Goal: Information Seeking & Learning: Learn about a topic

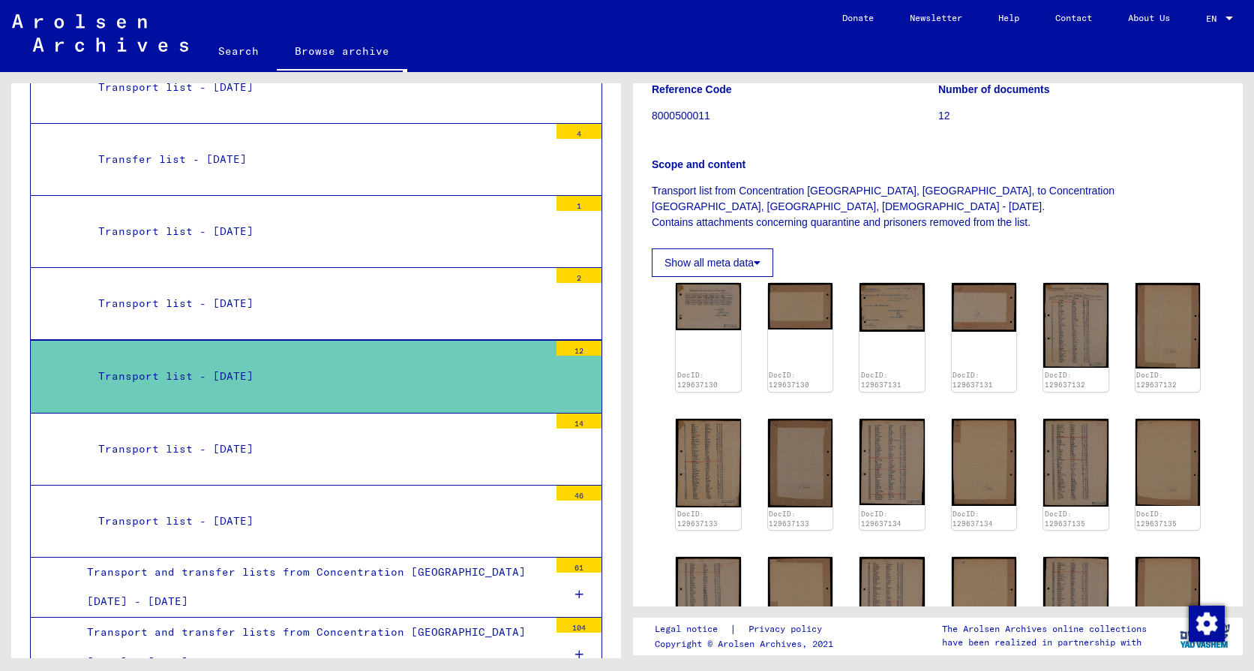
scroll to position [225, 0]
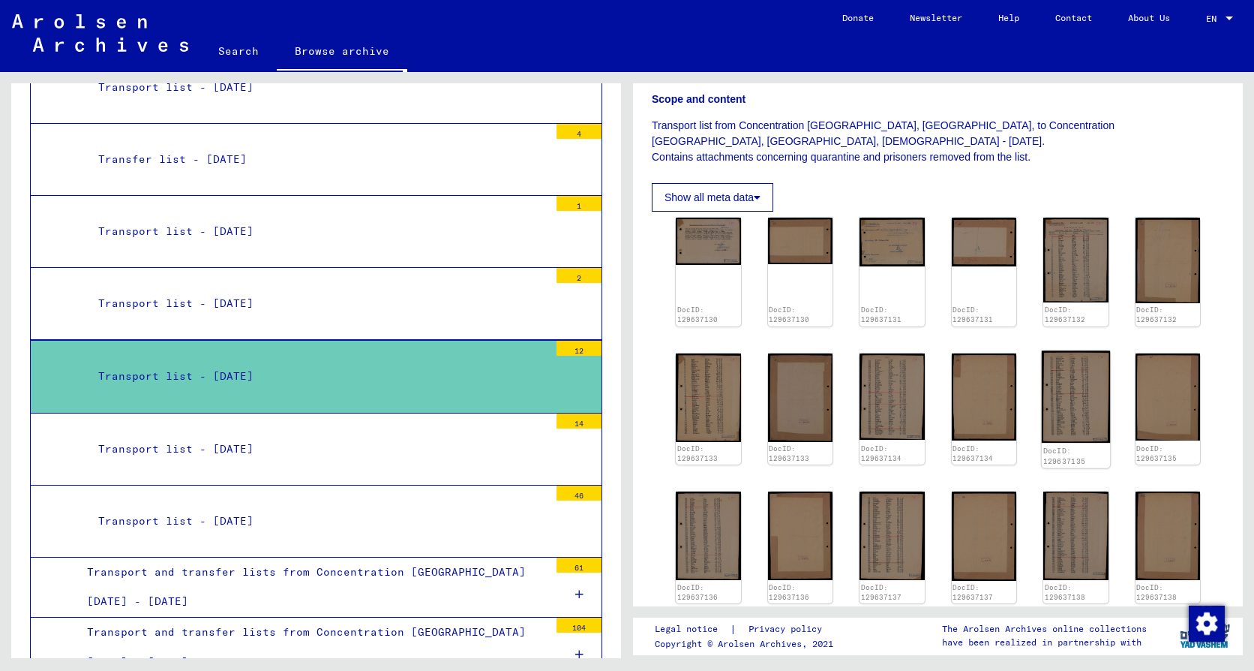
click at [1079, 423] on img at bounding box center [1076, 396] width 68 height 92
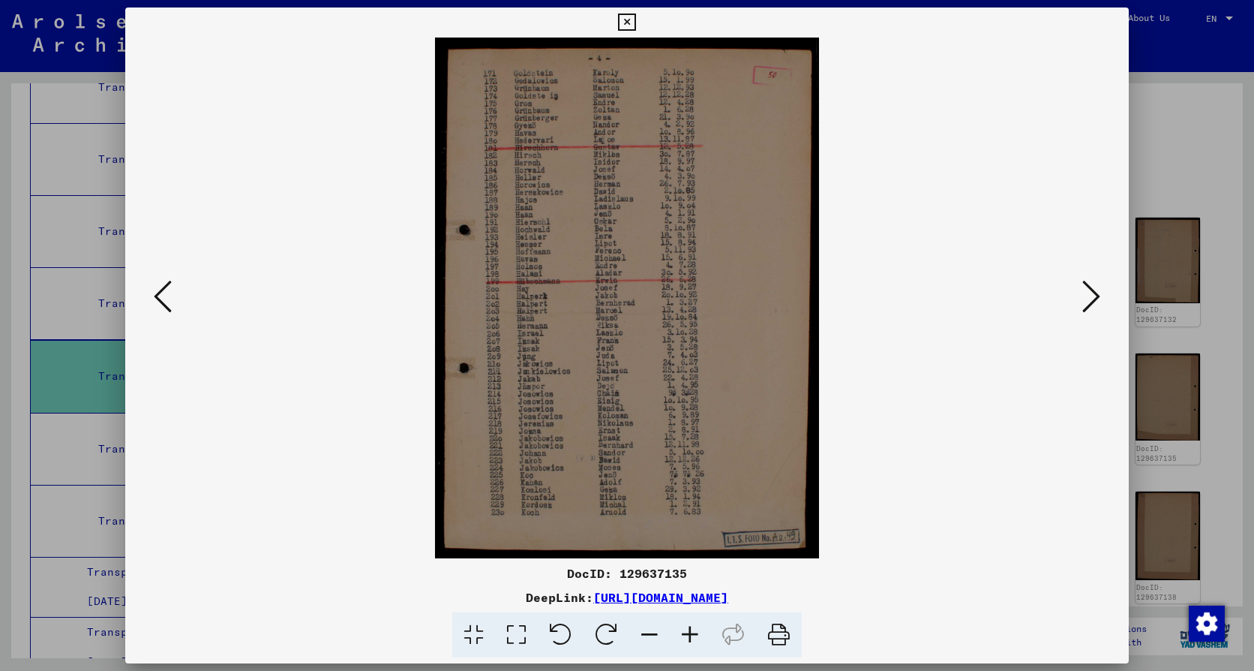
click at [1088, 290] on icon at bounding box center [1091, 296] width 18 height 36
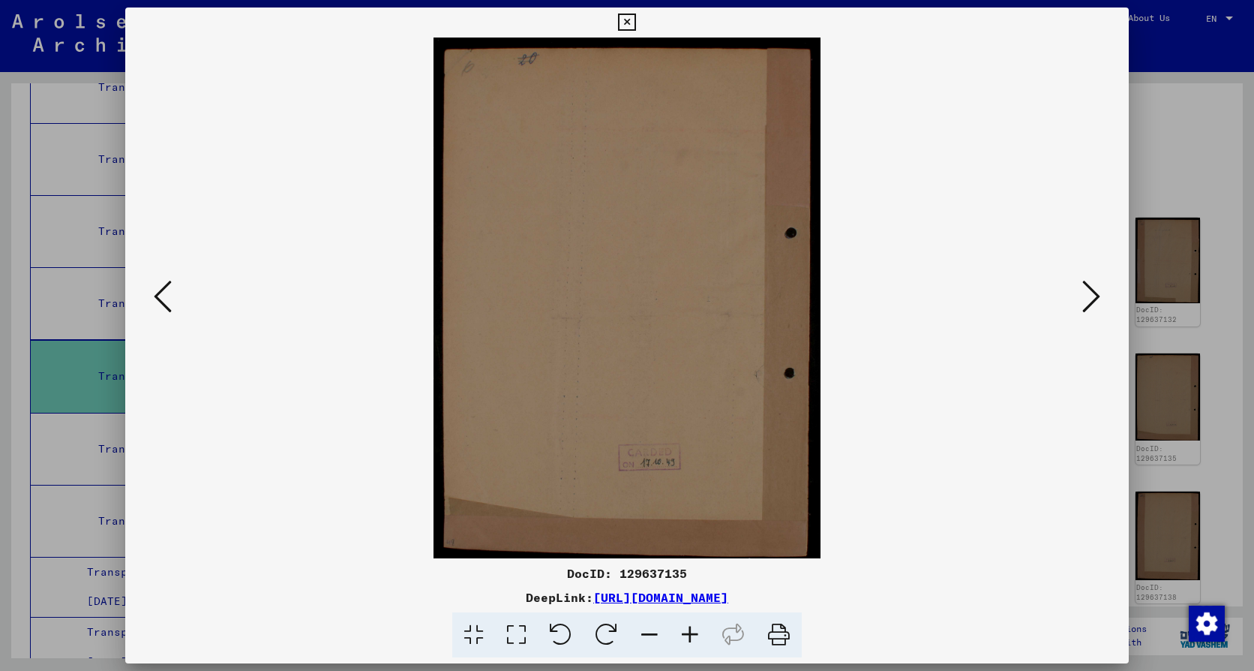
click at [1088, 290] on icon at bounding box center [1091, 296] width 18 height 36
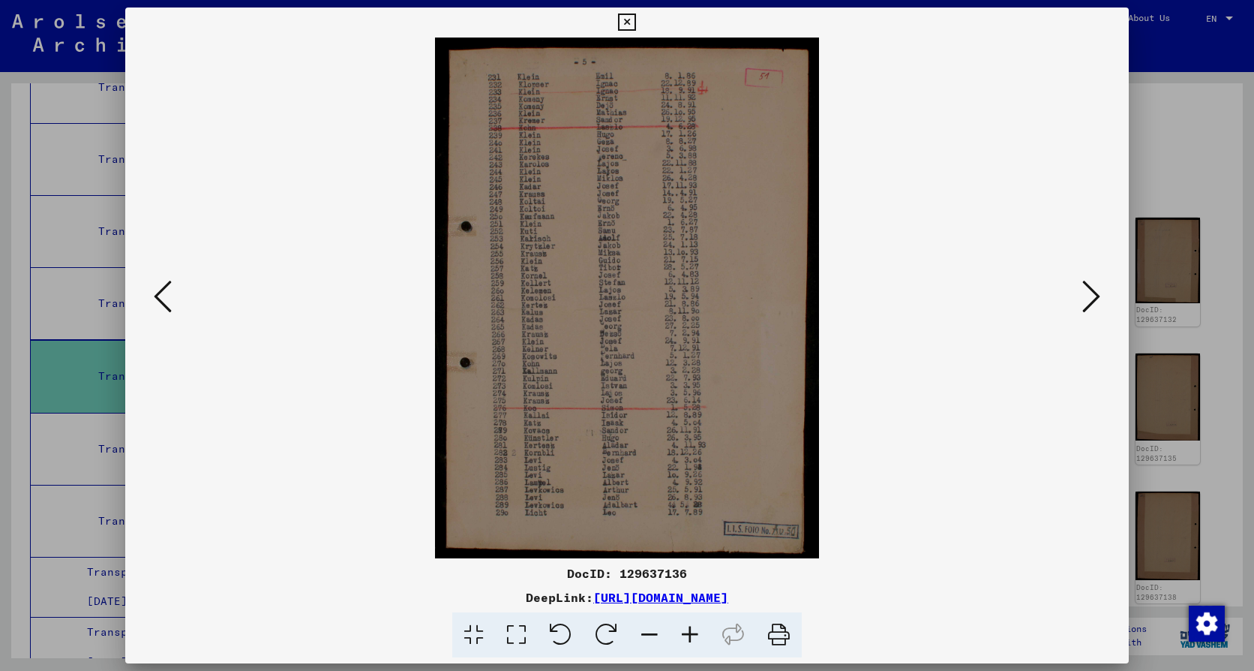
click at [1088, 290] on icon at bounding box center [1091, 296] width 18 height 36
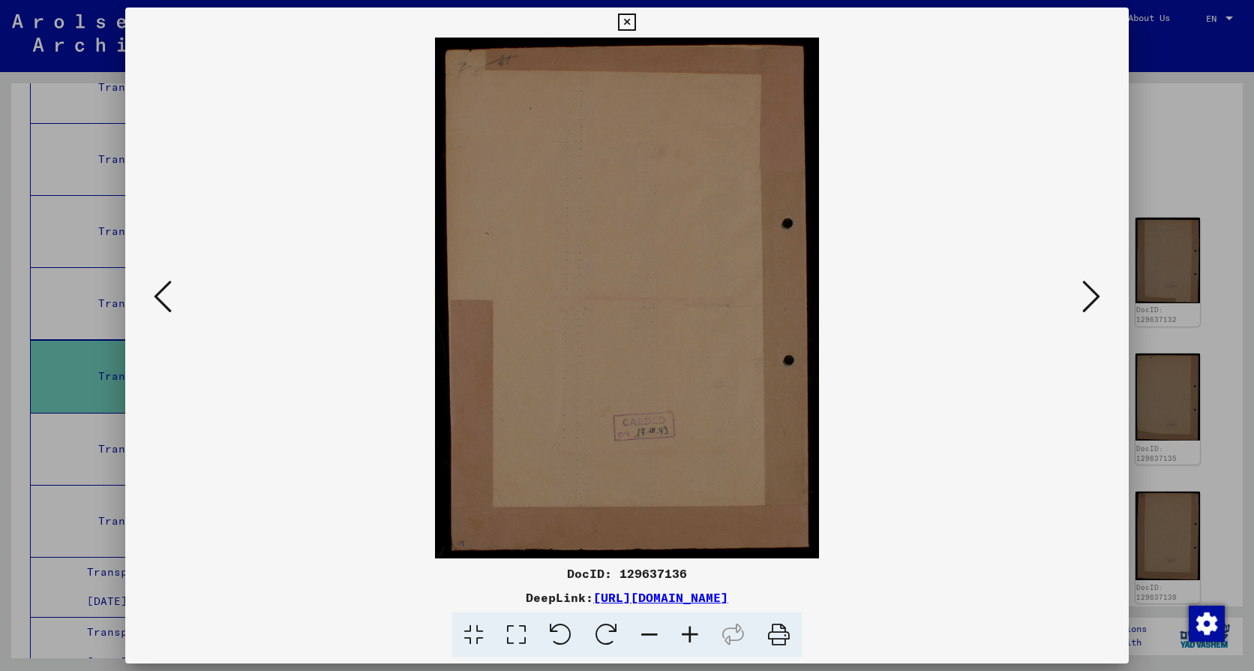
click at [1088, 290] on icon at bounding box center [1091, 296] width 18 height 36
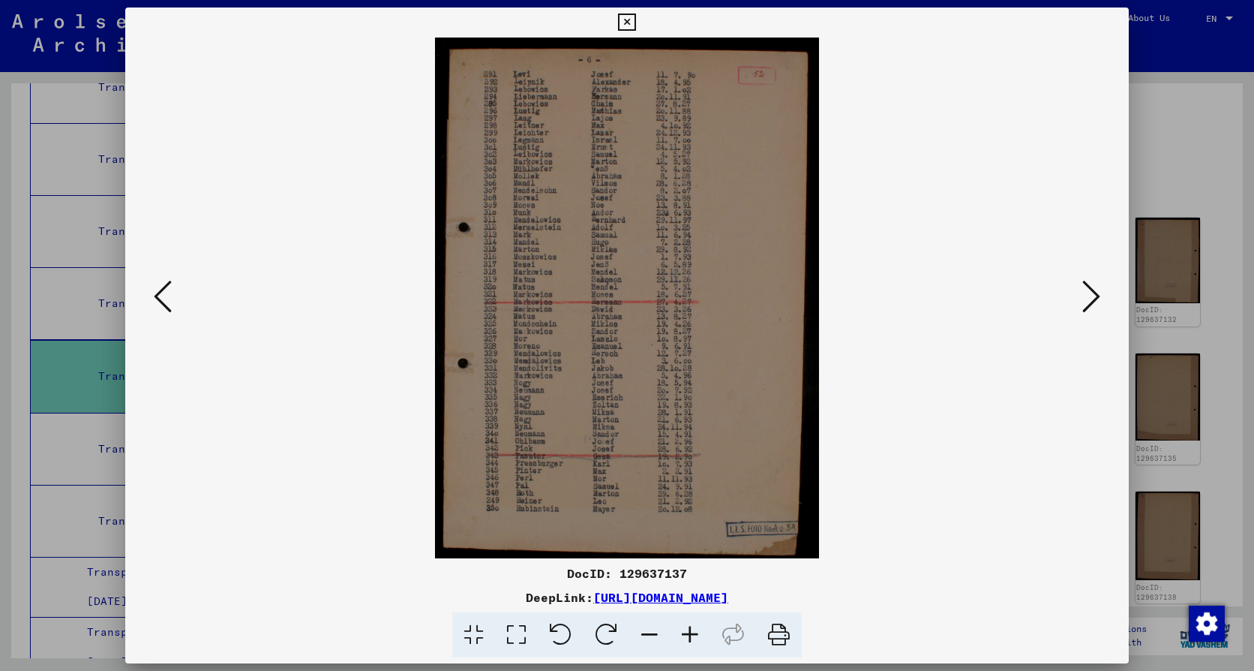
click at [1088, 290] on icon at bounding box center [1091, 296] width 18 height 36
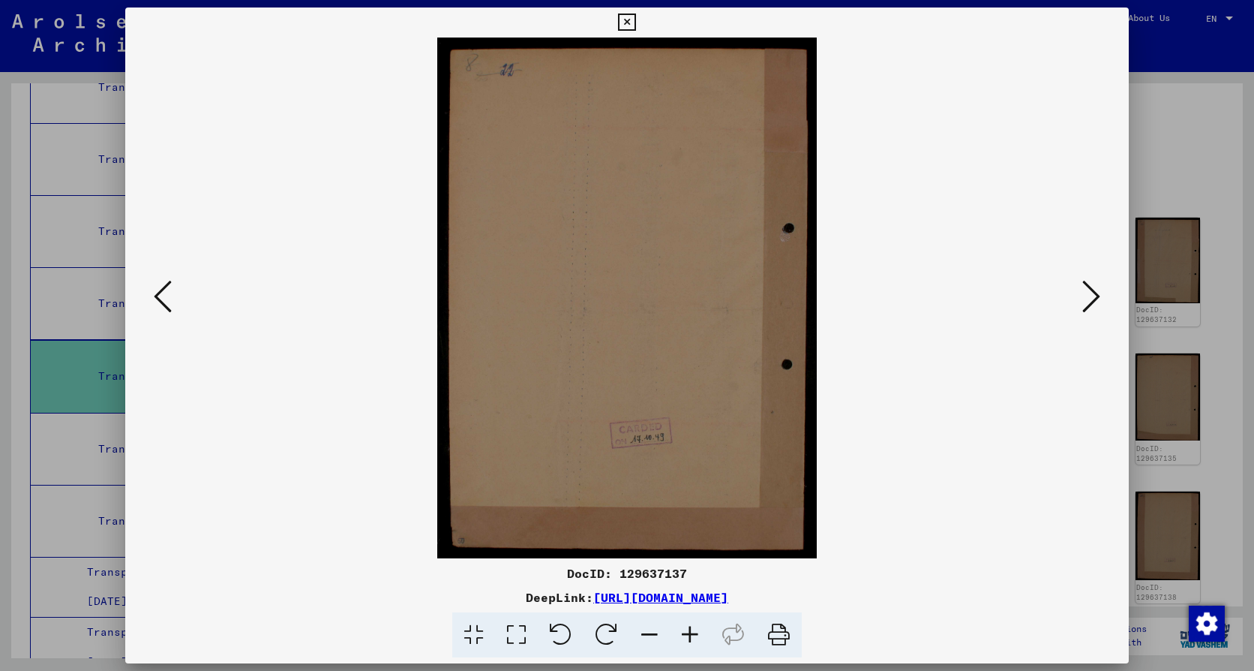
click at [1088, 290] on icon at bounding box center [1091, 296] width 18 height 36
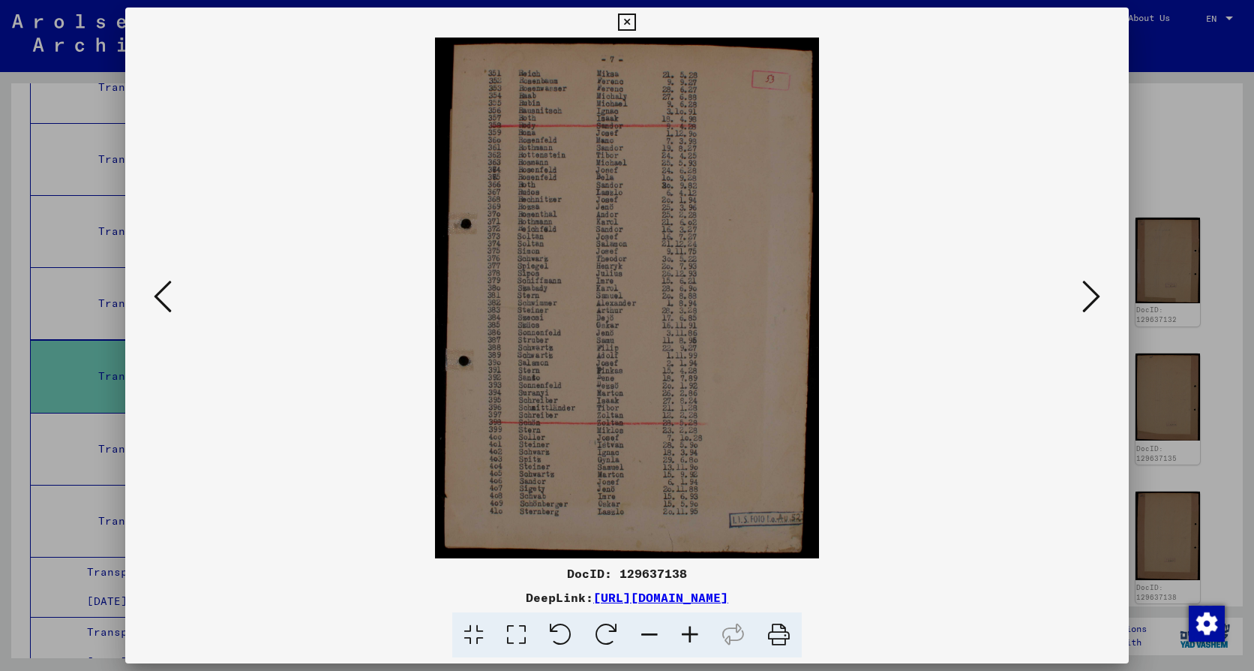
click at [1088, 290] on icon at bounding box center [1091, 296] width 18 height 36
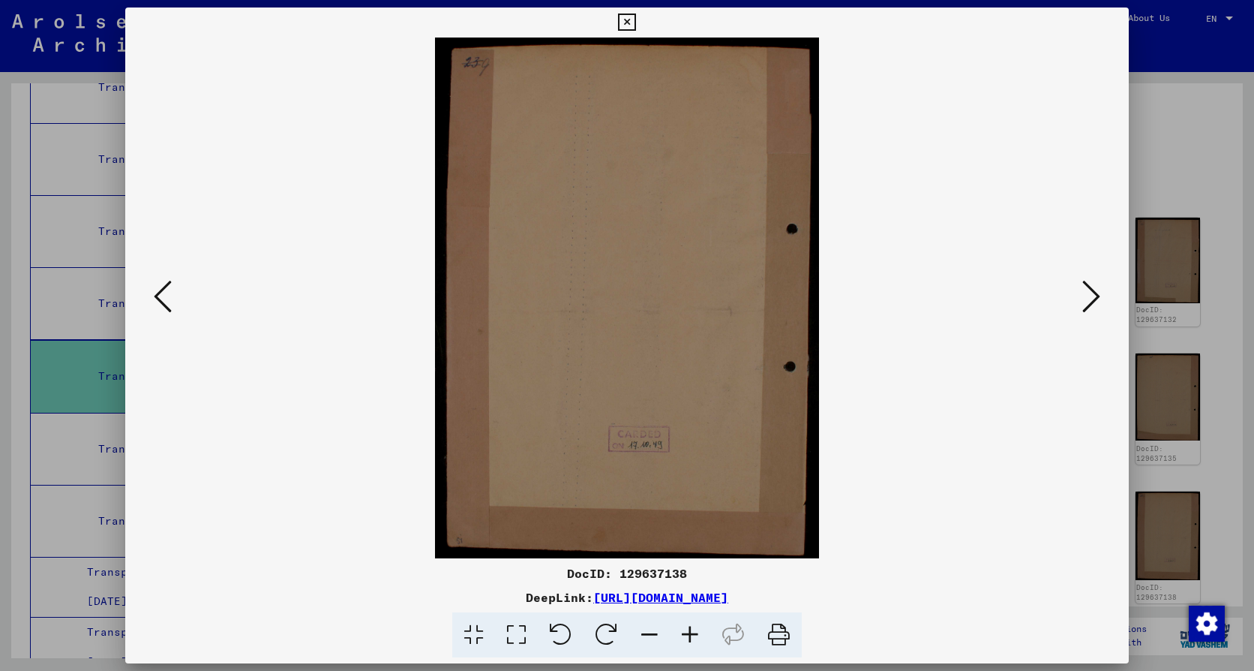
click at [1088, 290] on icon at bounding box center [1091, 296] width 18 height 36
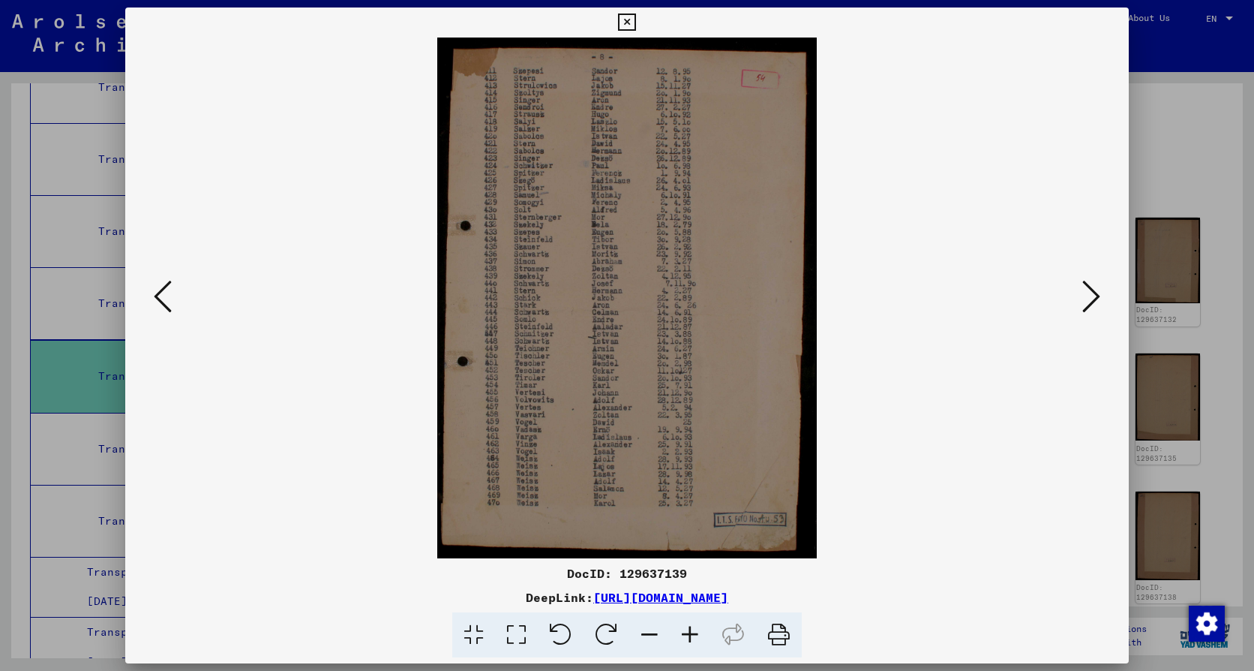
click at [514, 224] on img at bounding box center [627, 298] width 902 height 521
click at [692, 622] on icon at bounding box center [690, 635] width 41 height 46
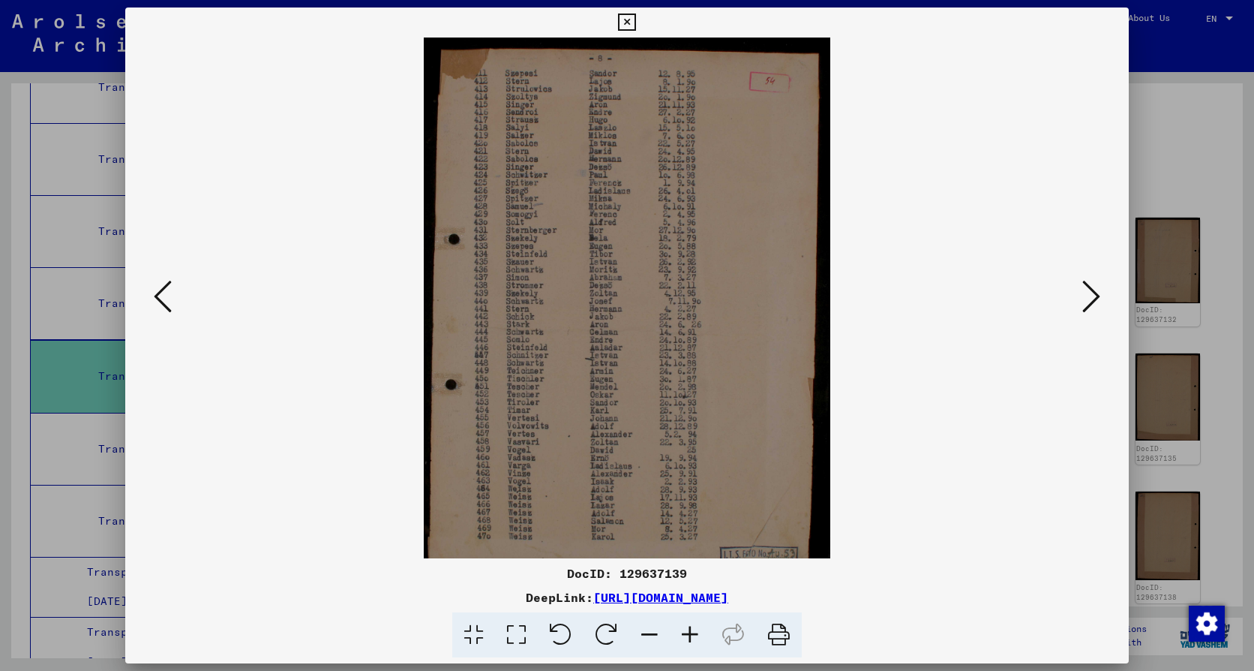
click at [692, 622] on icon at bounding box center [690, 635] width 41 height 46
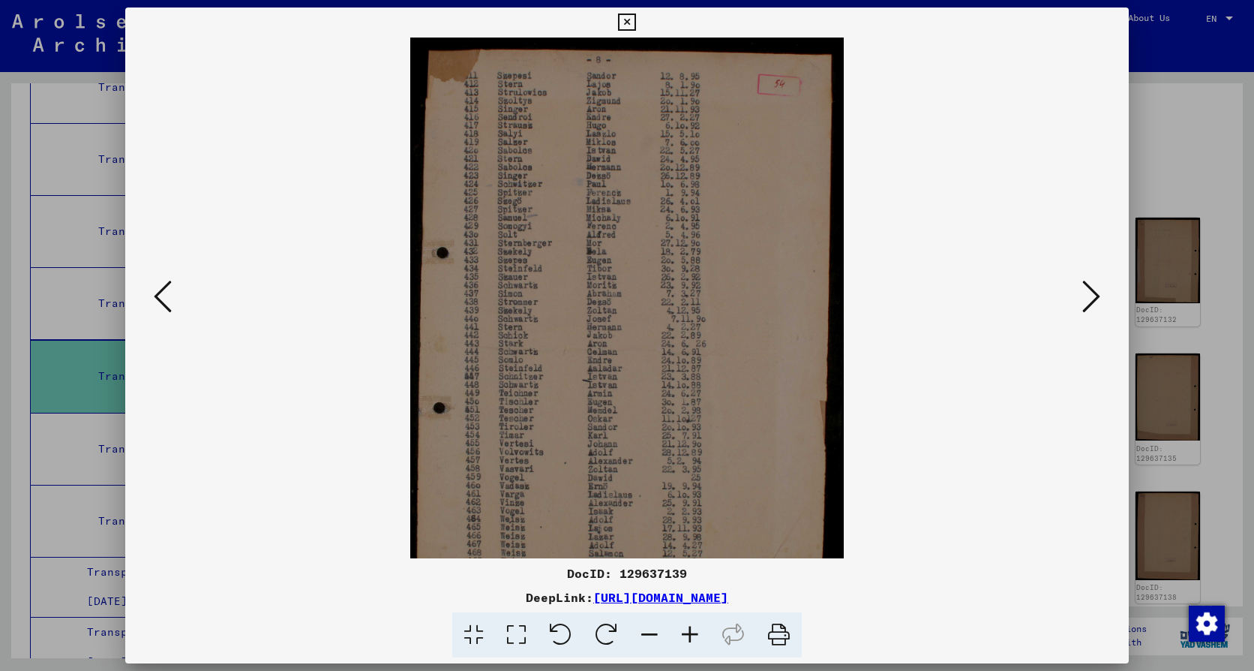
click at [692, 622] on icon at bounding box center [690, 635] width 41 height 46
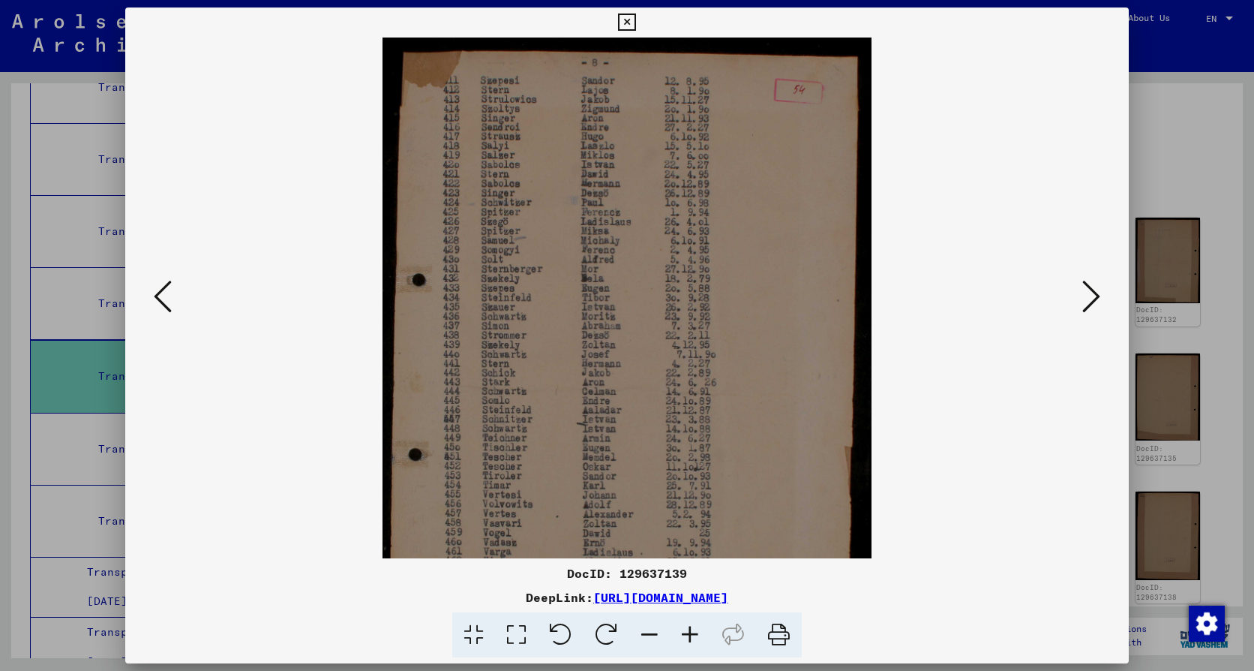
click at [693, 620] on icon at bounding box center [690, 635] width 41 height 46
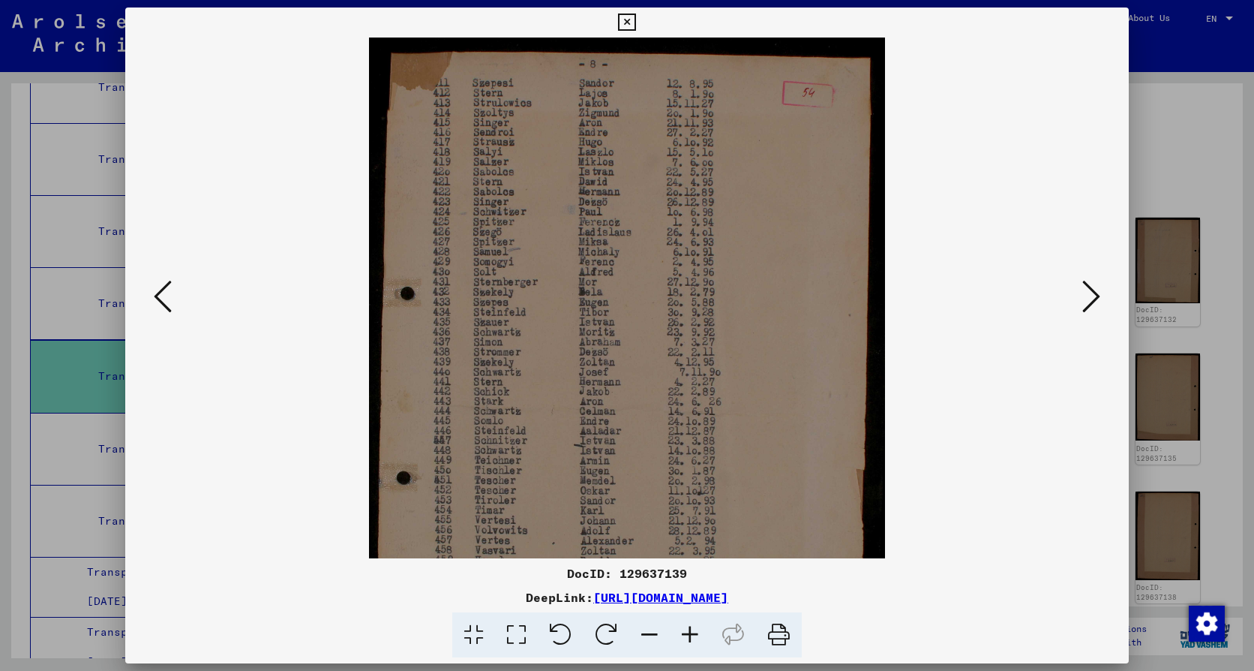
click at [694, 620] on icon at bounding box center [690, 635] width 41 height 46
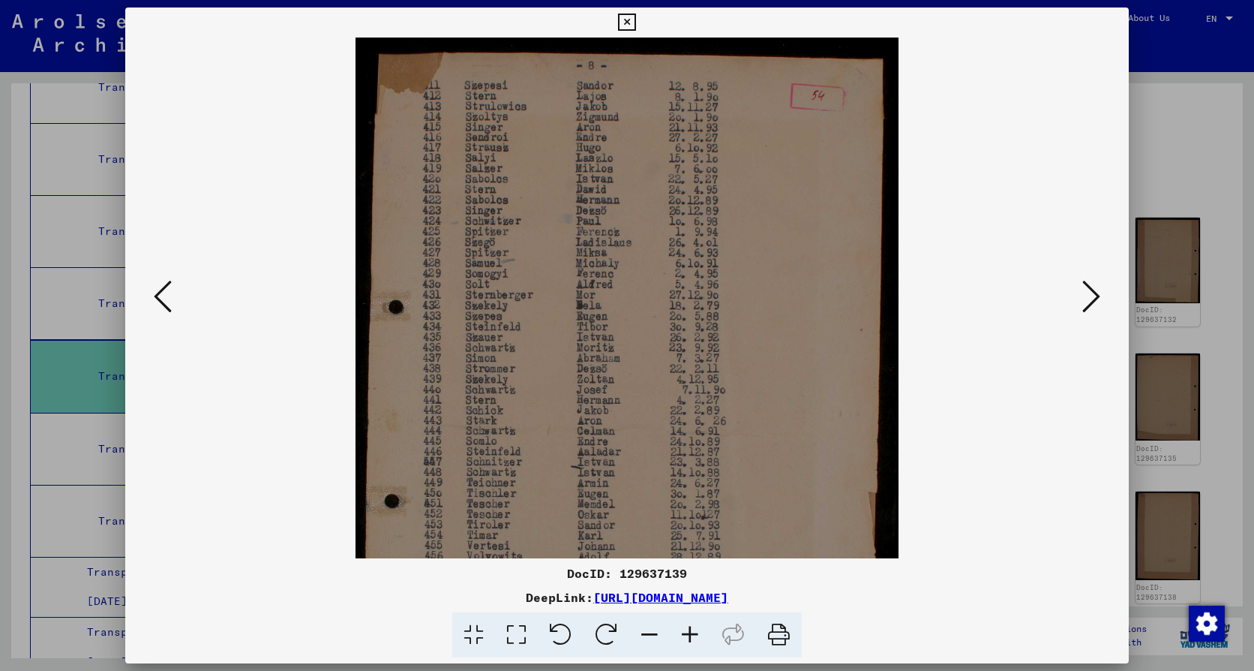
click at [695, 620] on icon at bounding box center [690, 635] width 41 height 46
click at [695, 619] on icon at bounding box center [690, 635] width 41 height 46
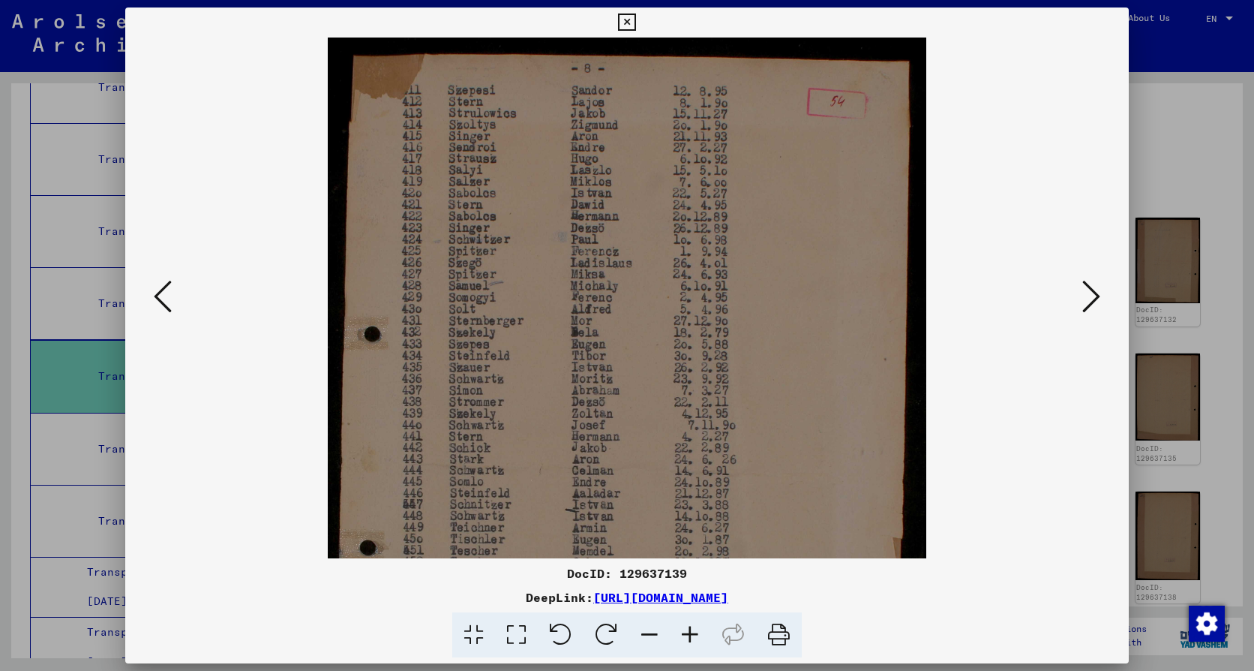
click at [569, 332] on img at bounding box center [627, 448] width 598 height 821
click at [691, 632] on icon at bounding box center [690, 635] width 41 height 46
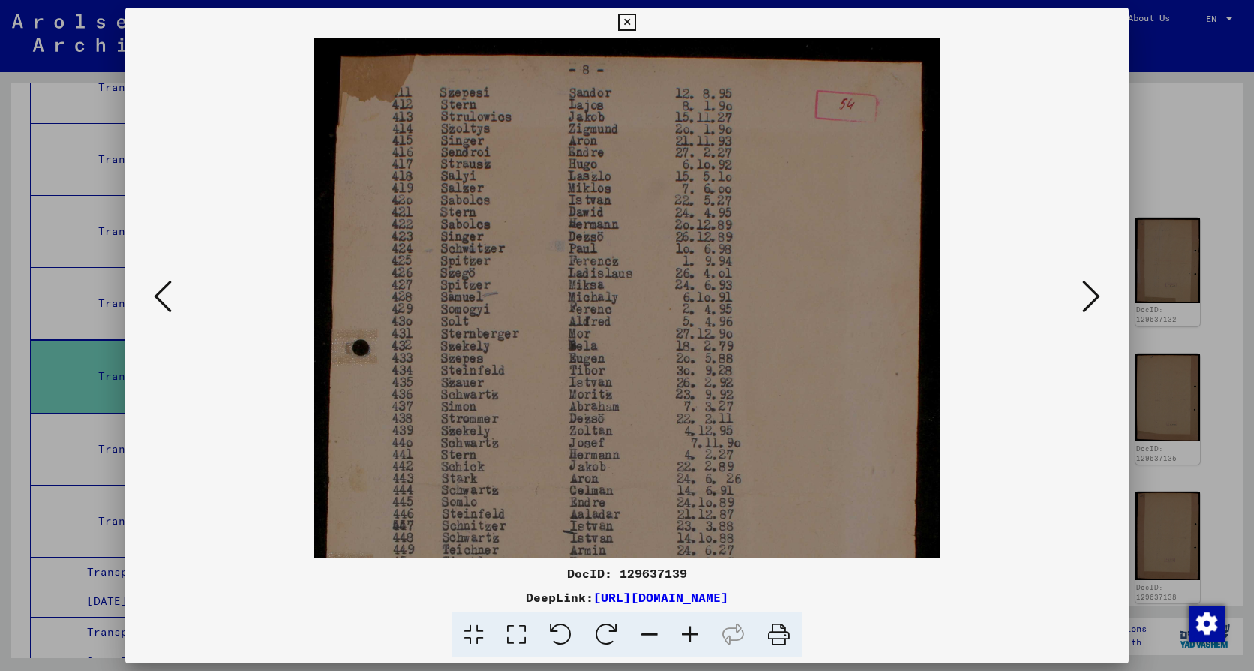
click at [692, 632] on icon at bounding box center [690, 635] width 41 height 46
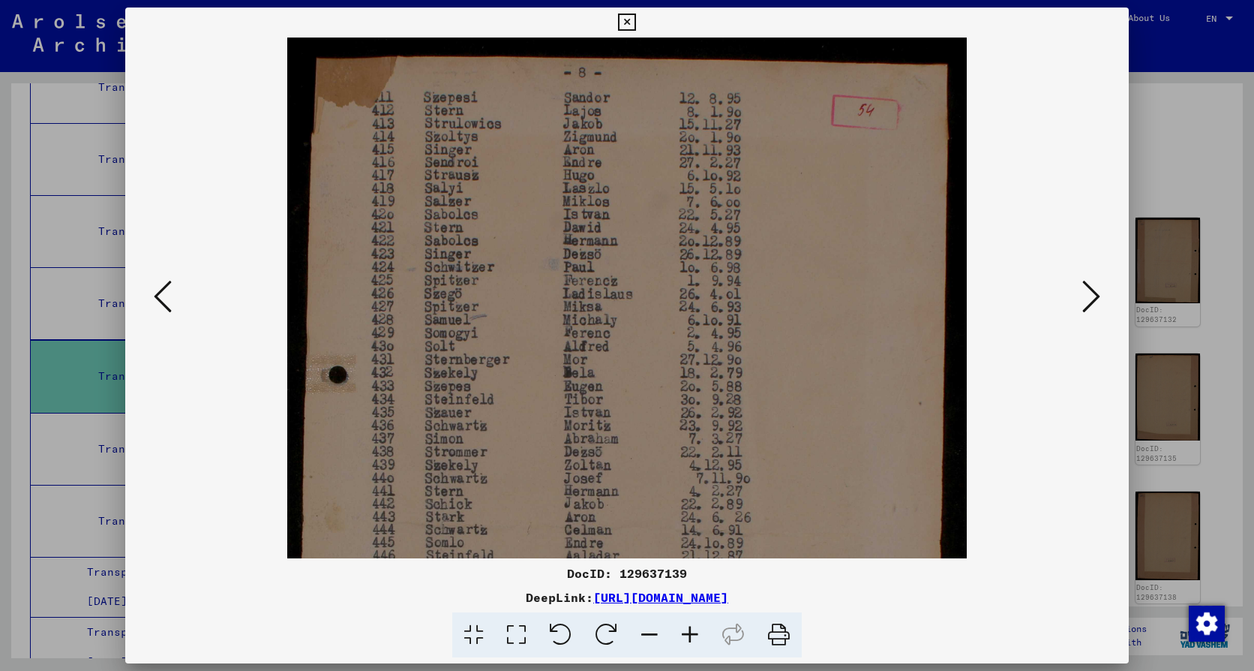
click at [692, 631] on icon at bounding box center [690, 635] width 41 height 46
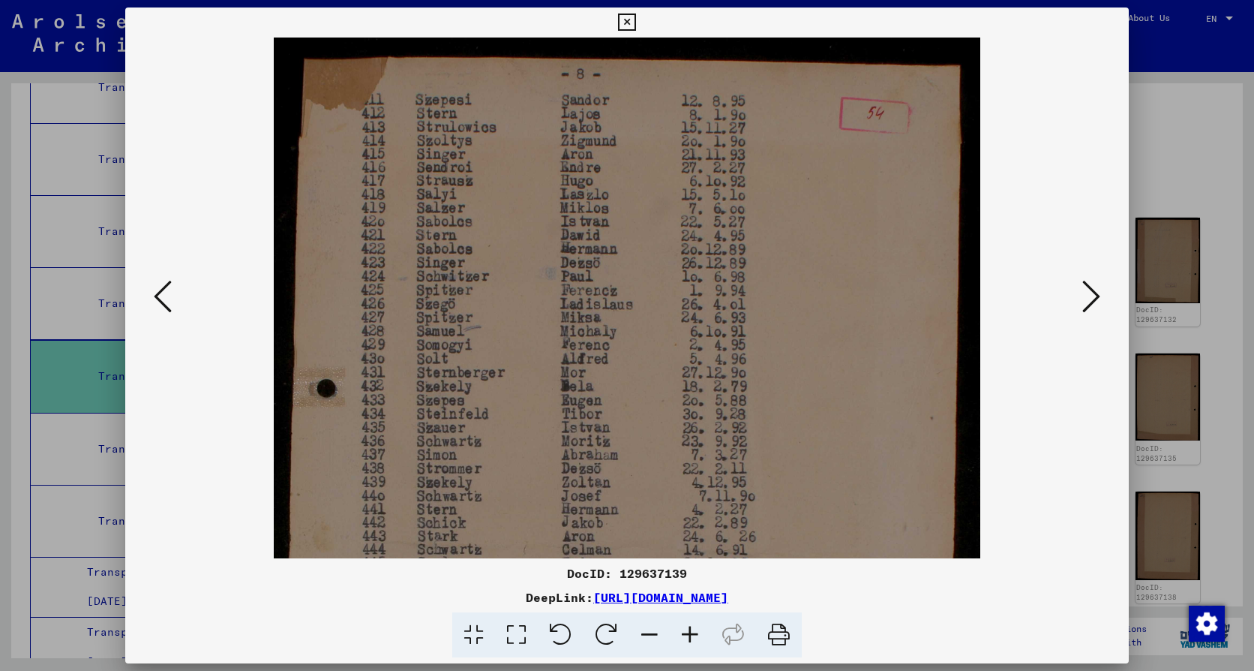
click at [694, 629] on icon at bounding box center [690, 635] width 41 height 46
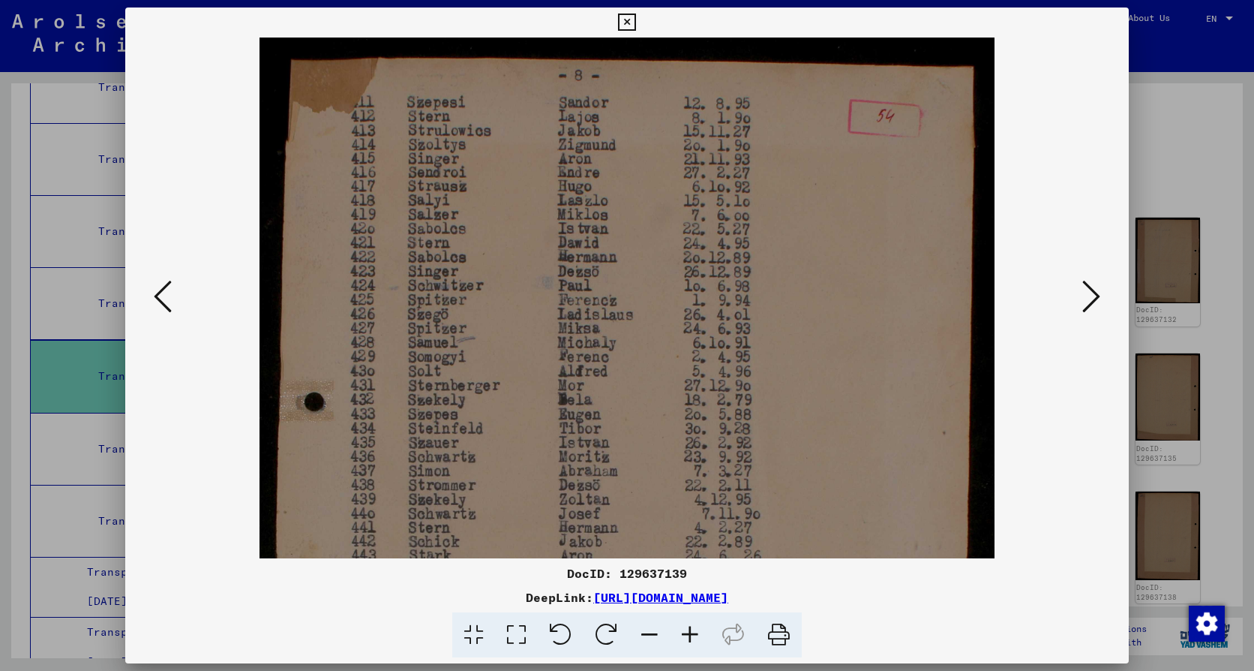
click at [695, 629] on icon at bounding box center [690, 635] width 41 height 46
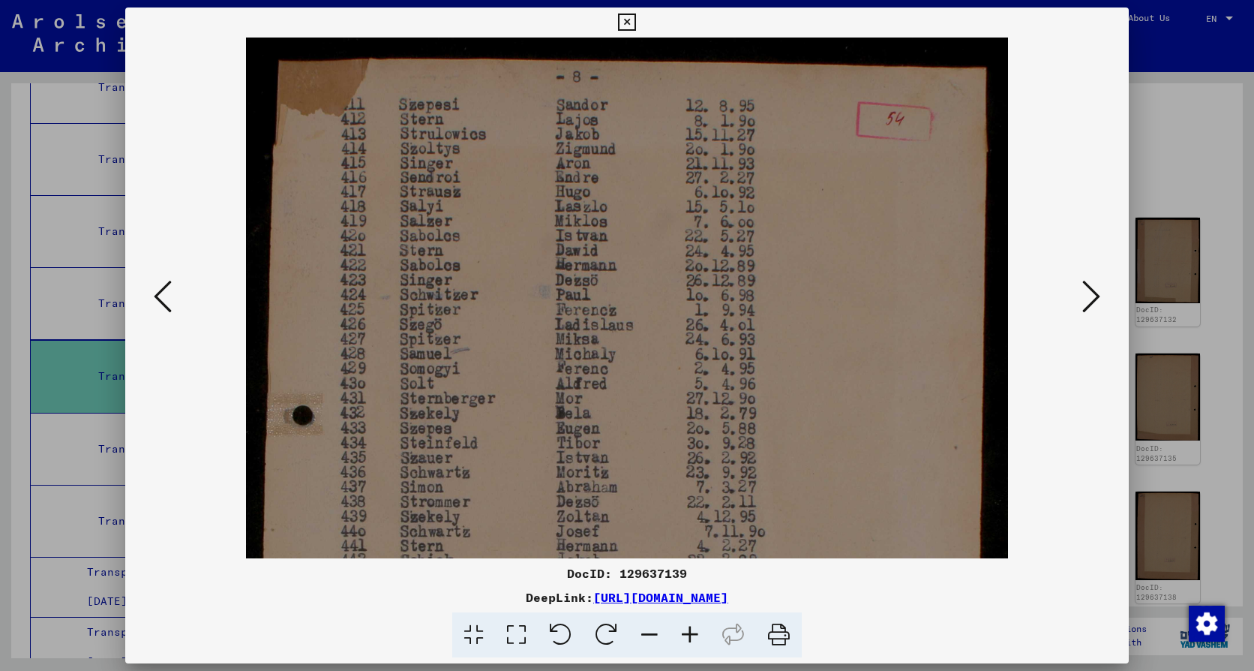
click at [452, 416] on img at bounding box center [627, 561] width 762 height 1046
click at [686, 631] on icon at bounding box center [690, 635] width 41 height 46
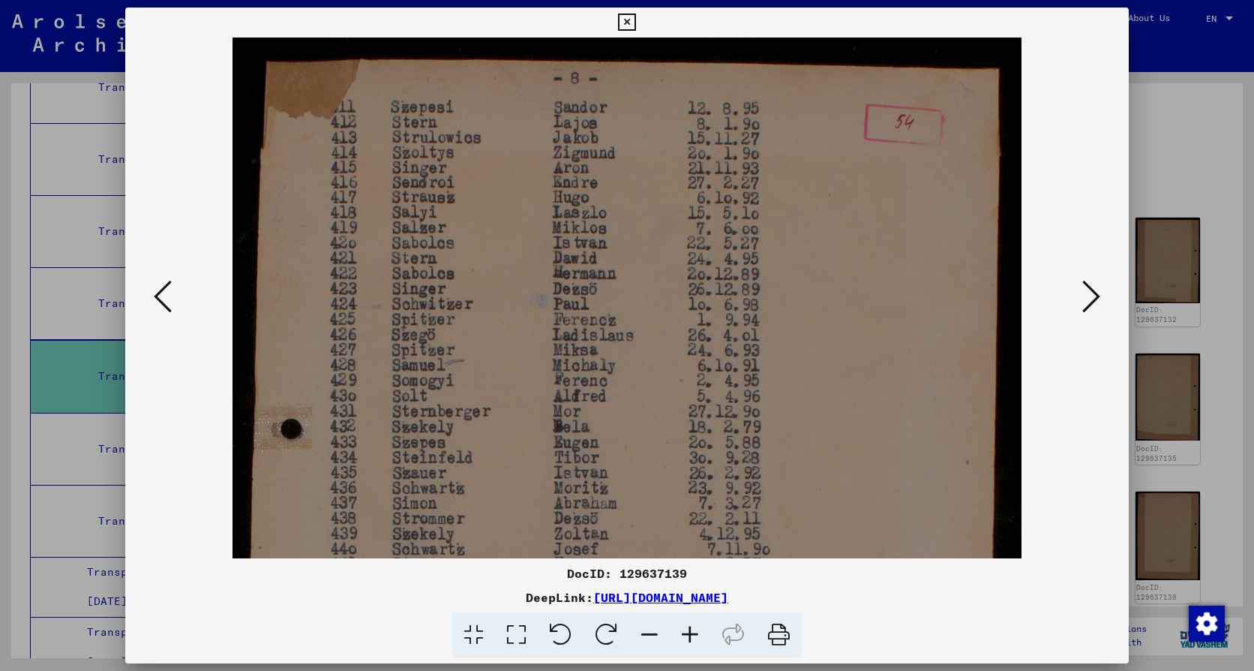
click at [686, 631] on icon at bounding box center [690, 635] width 41 height 46
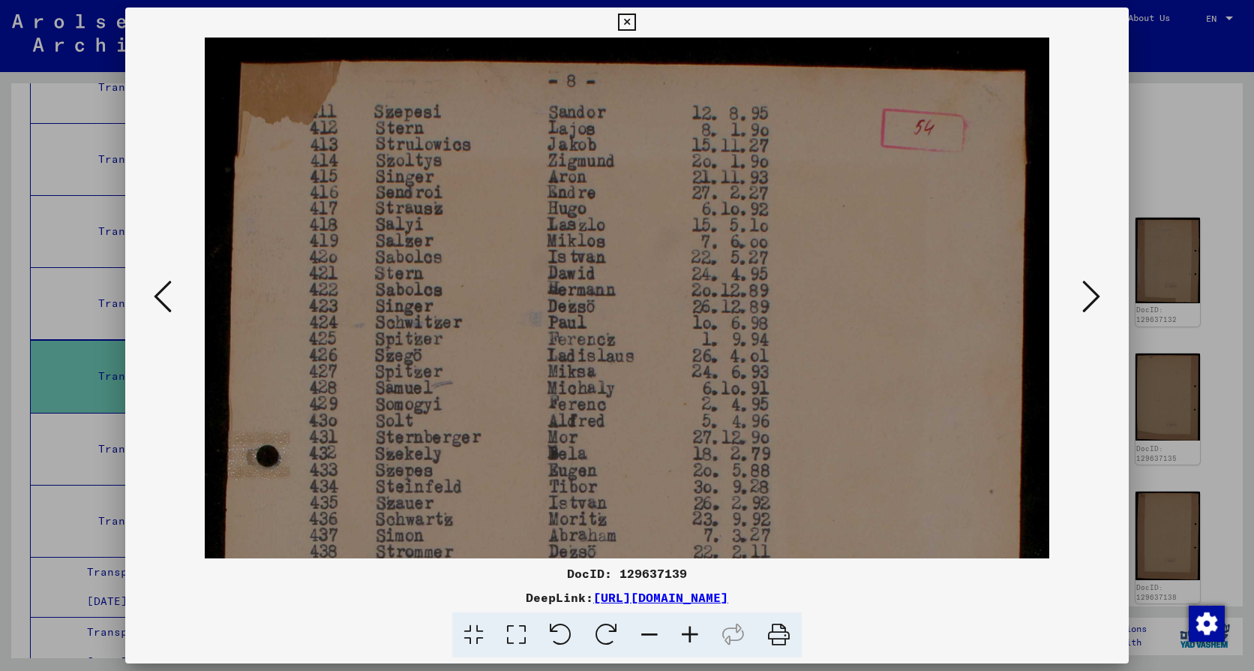
click at [687, 630] on icon at bounding box center [690, 635] width 41 height 46
click at [868, 333] on img at bounding box center [627, 617] width 844 height 1158
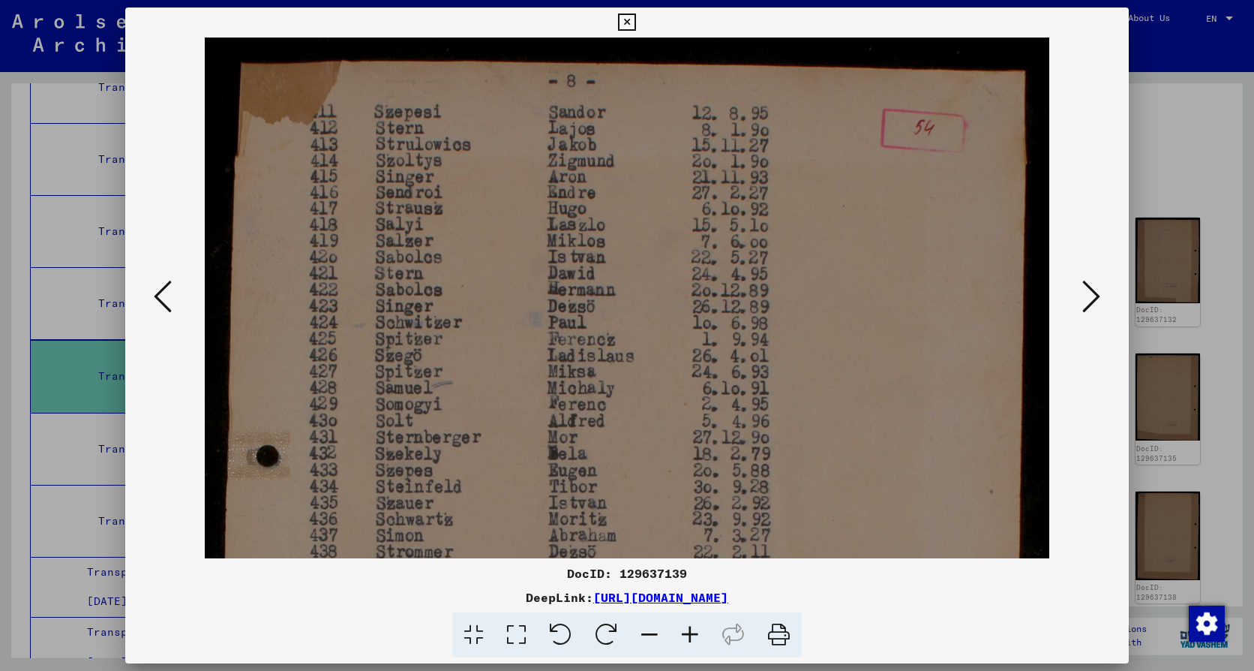
click at [677, 602] on link "[URL][DOMAIN_NAME]" at bounding box center [660, 597] width 135 height 15
click at [158, 299] on icon at bounding box center [163, 296] width 18 height 36
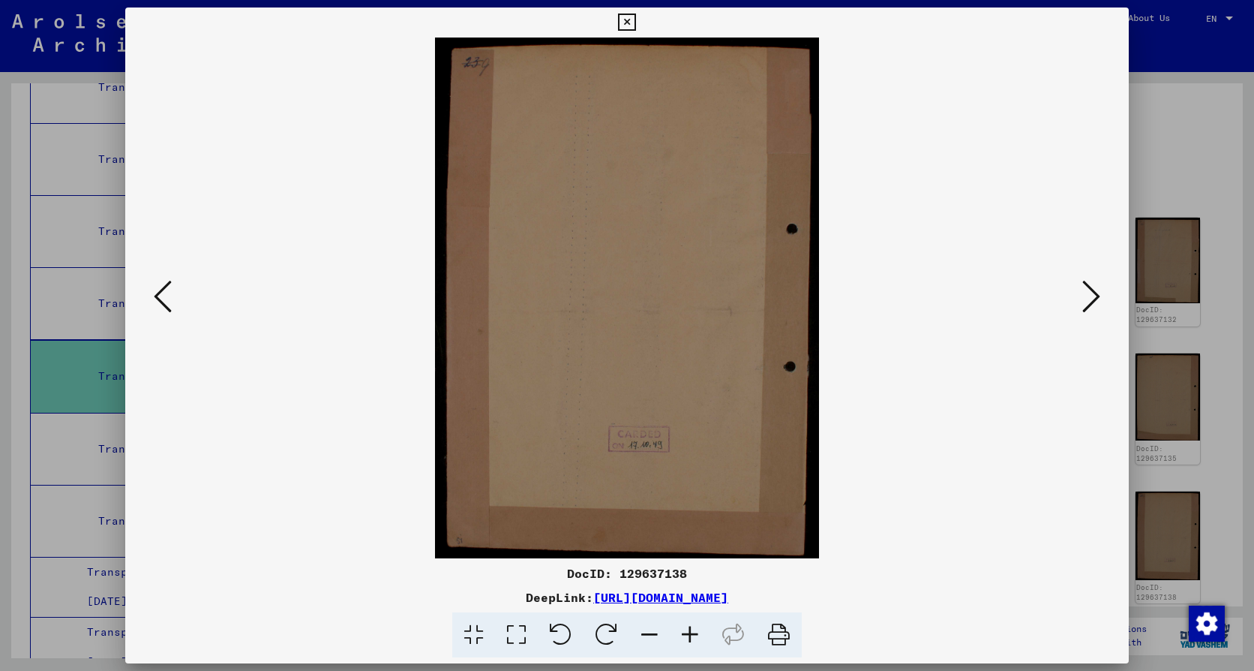
click at [158, 299] on icon at bounding box center [163, 296] width 18 height 36
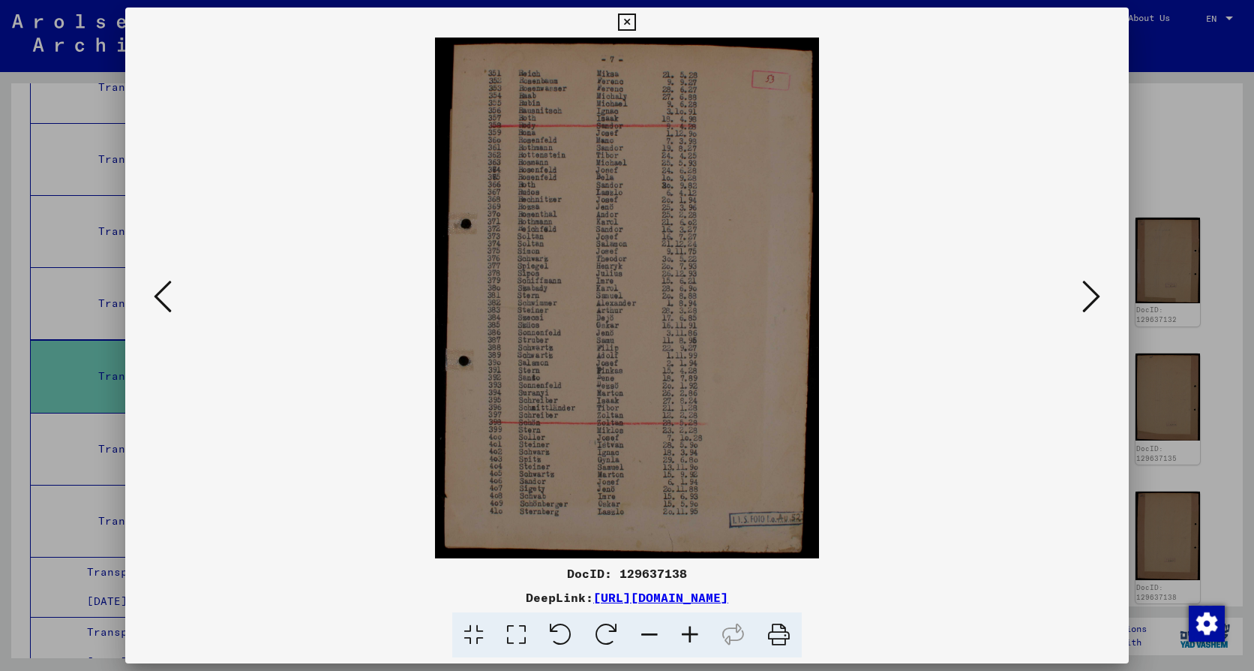
click at [158, 299] on icon at bounding box center [163, 296] width 18 height 36
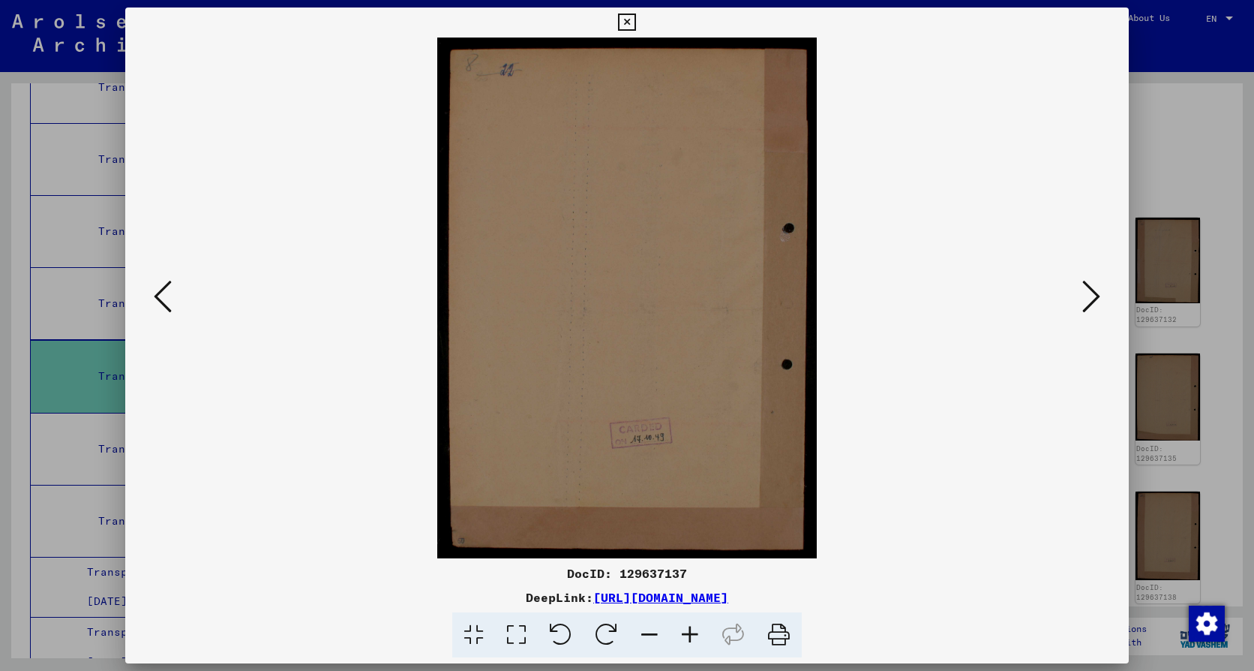
click at [158, 299] on icon at bounding box center [163, 296] width 18 height 36
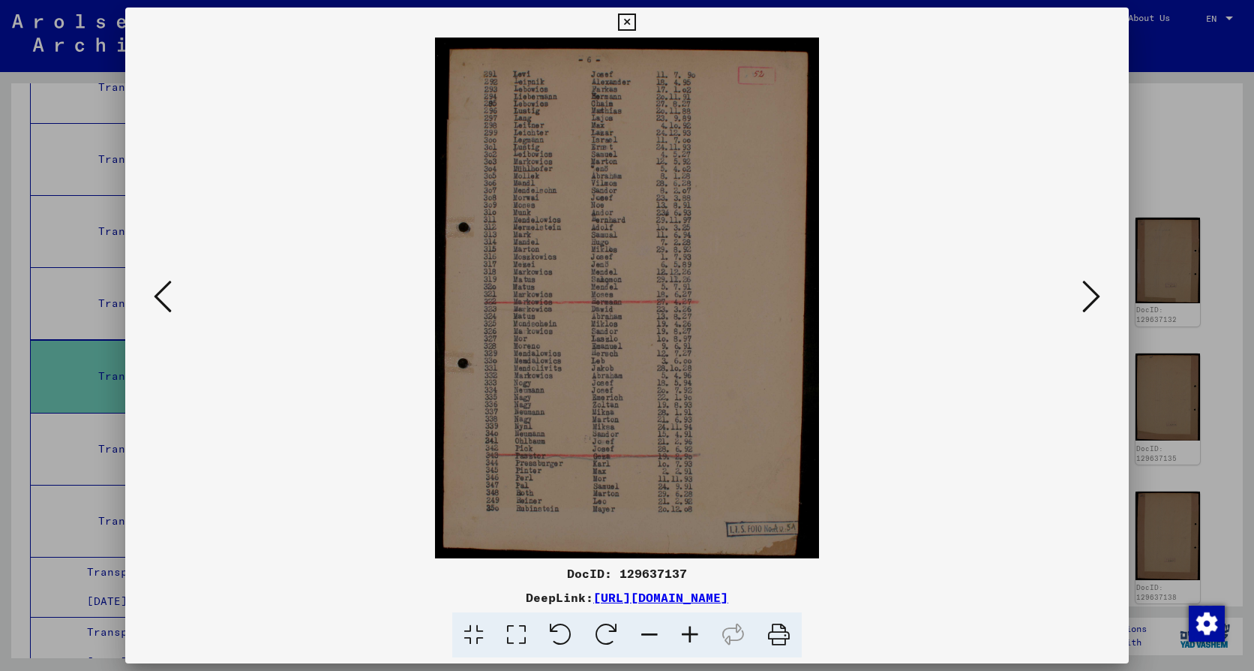
click at [158, 299] on icon at bounding box center [163, 296] width 18 height 36
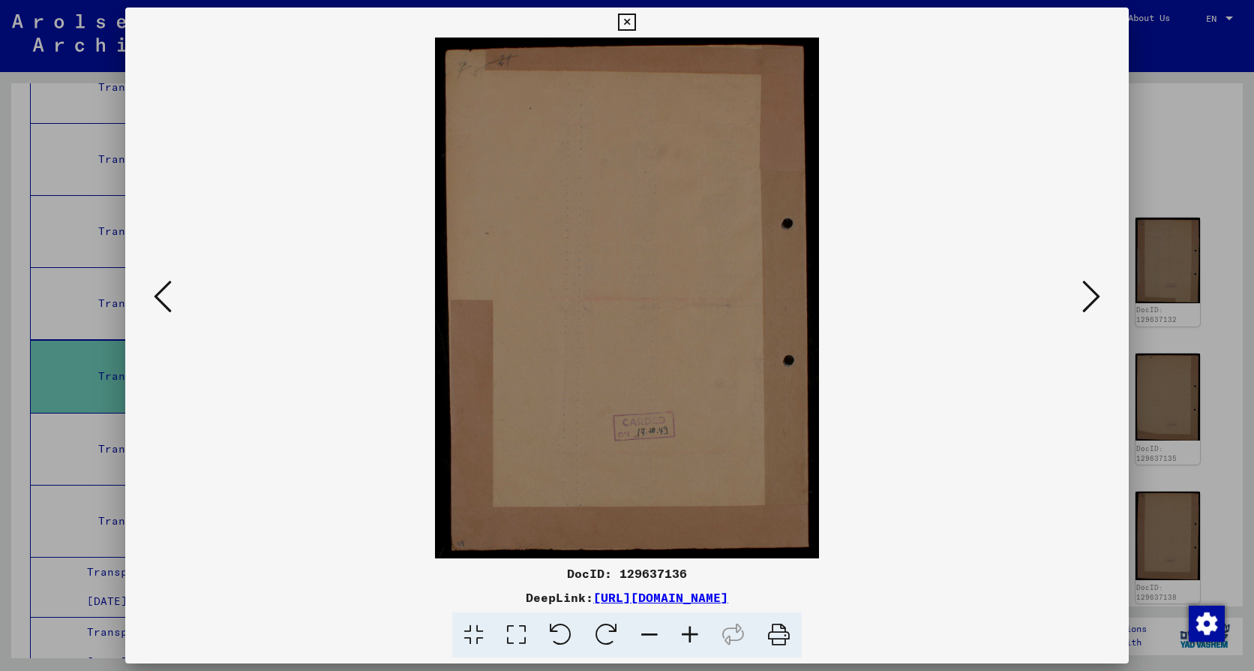
click at [158, 299] on icon at bounding box center [163, 296] width 18 height 36
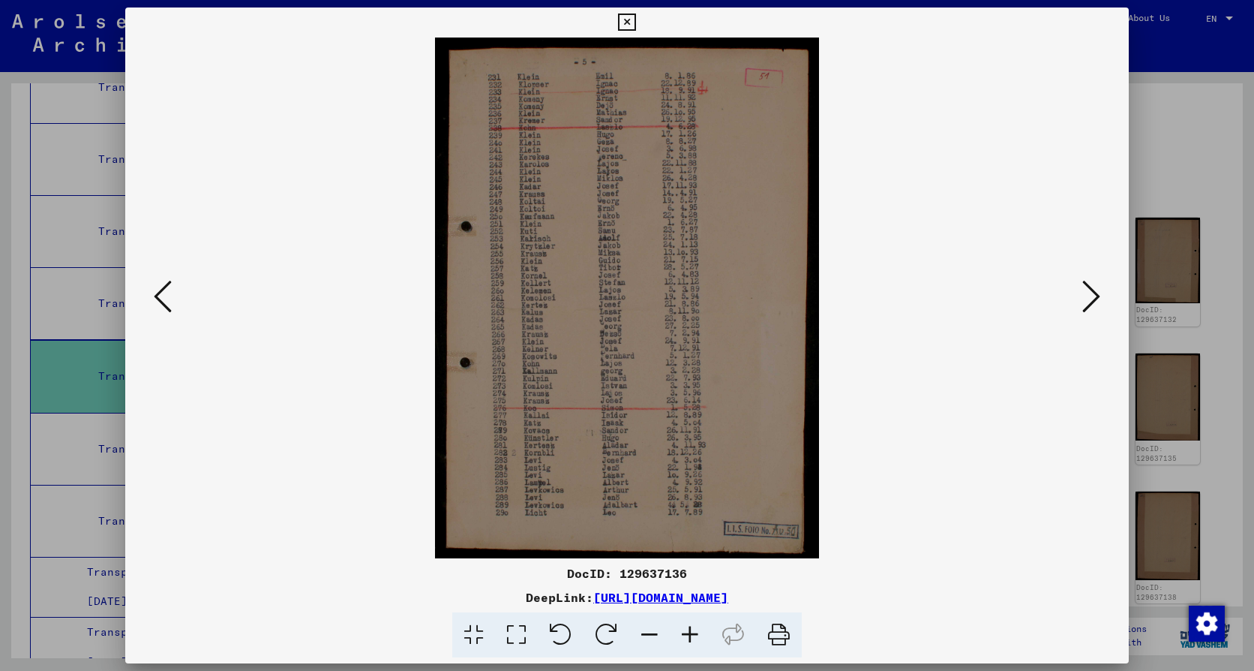
click at [158, 299] on icon at bounding box center [163, 296] width 18 height 36
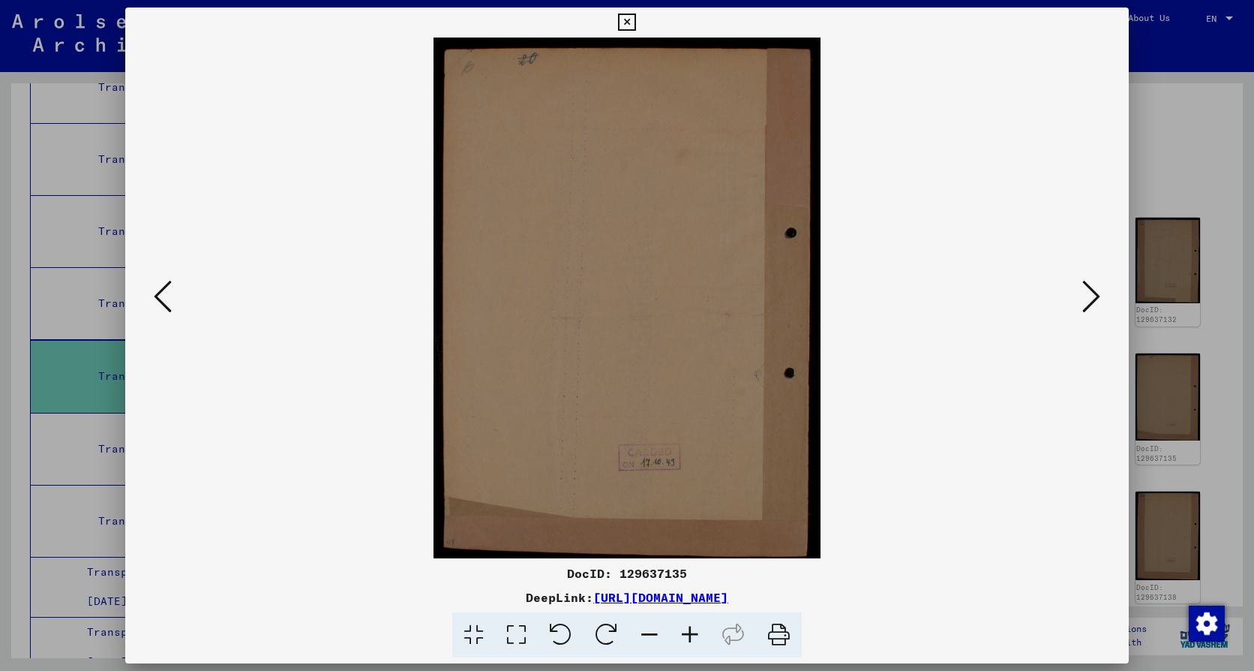
click at [158, 299] on icon at bounding box center [163, 296] width 18 height 36
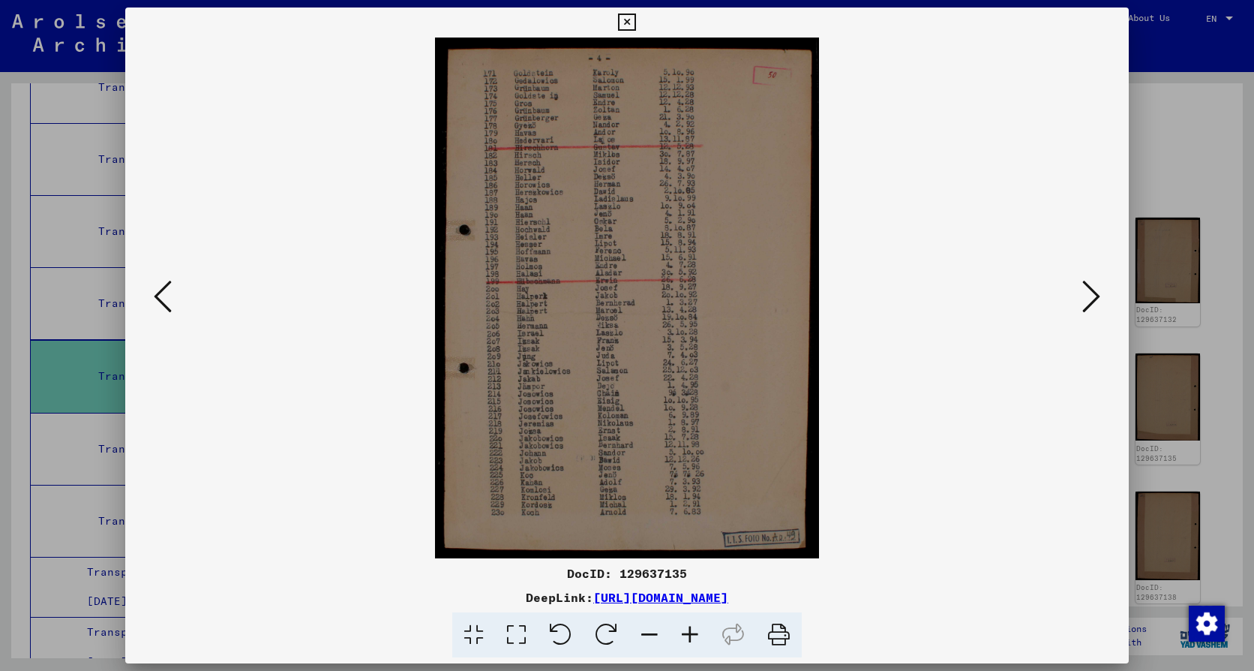
click at [158, 299] on icon at bounding box center [163, 296] width 18 height 36
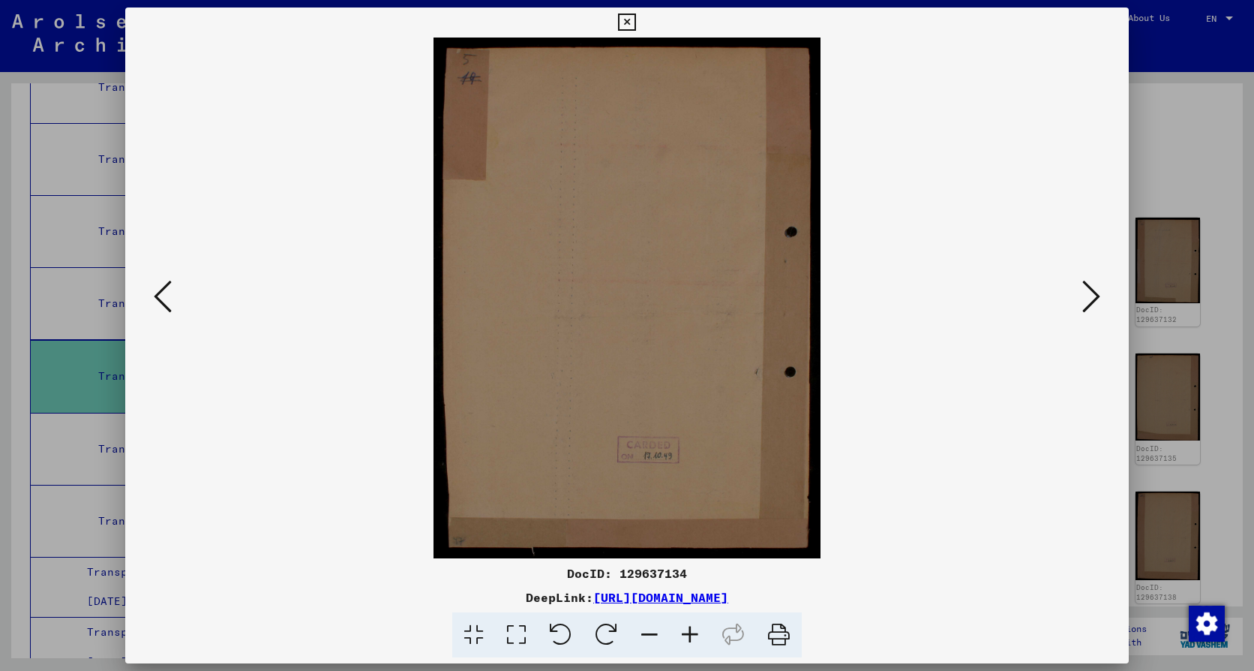
click at [158, 299] on icon at bounding box center [163, 296] width 18 height 36
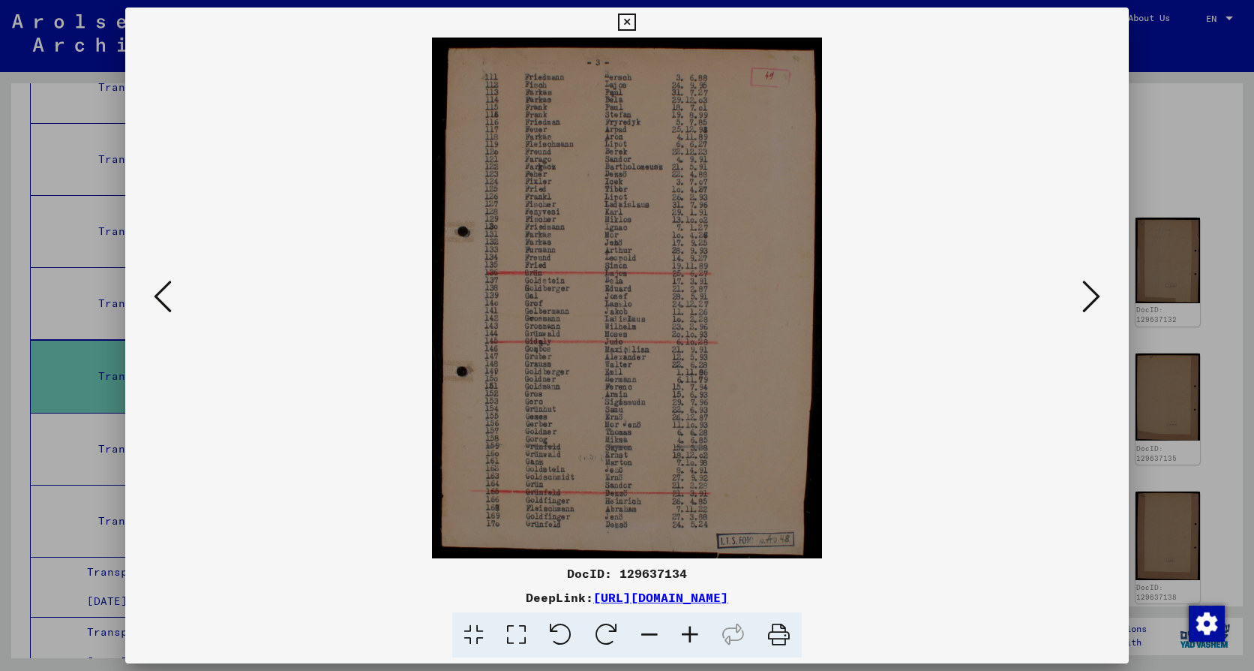
click at [158, 299] on icon at bounding box center [163, 296] width 18 height 36
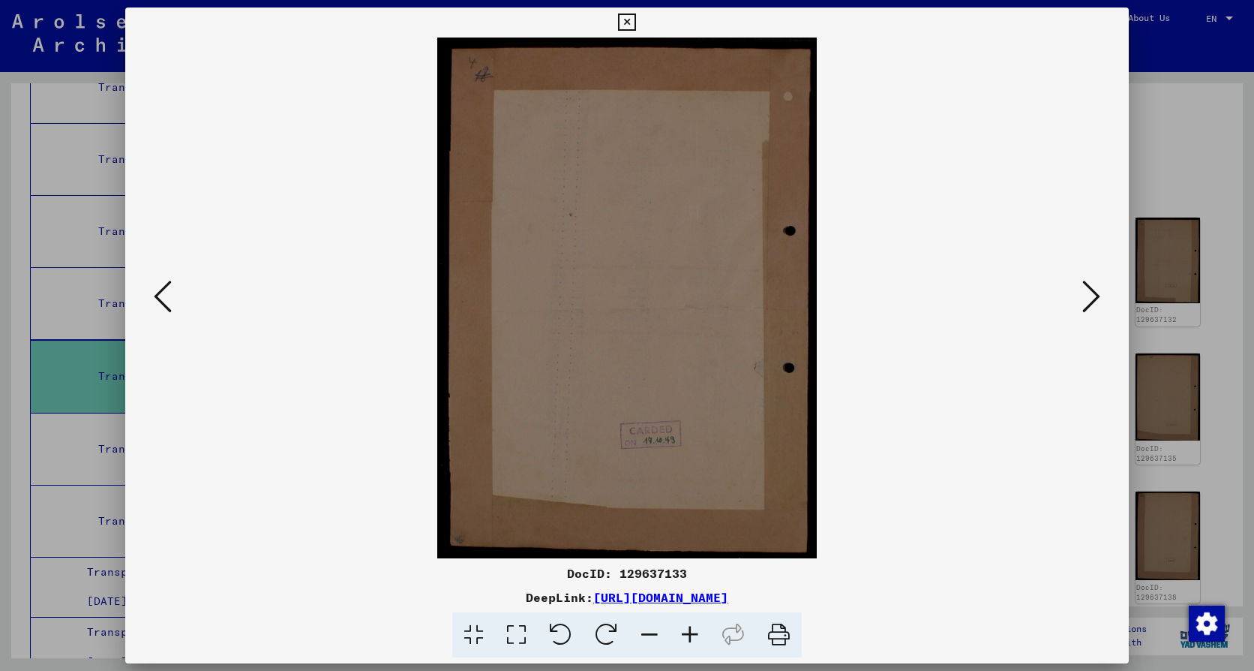
click at [158, 299] on icon at bounding box center [163, 296] width 18 height 36
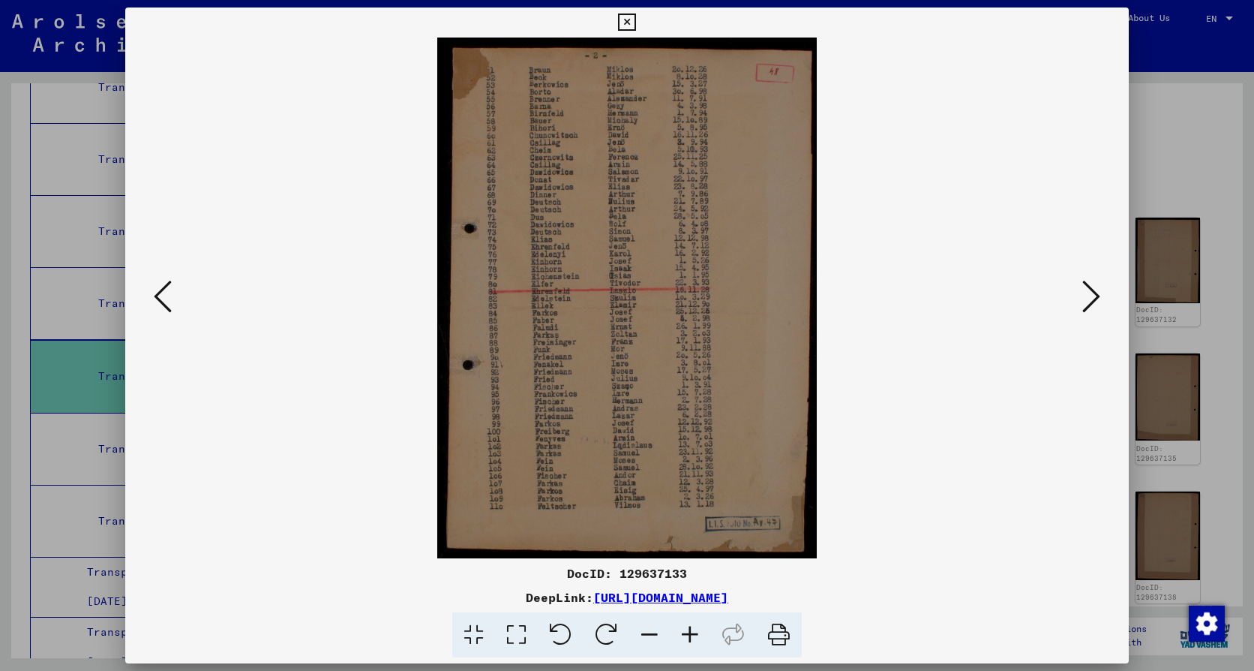
click at [158, 299] on icon at bounding box center [163, 296] width 18 height 36
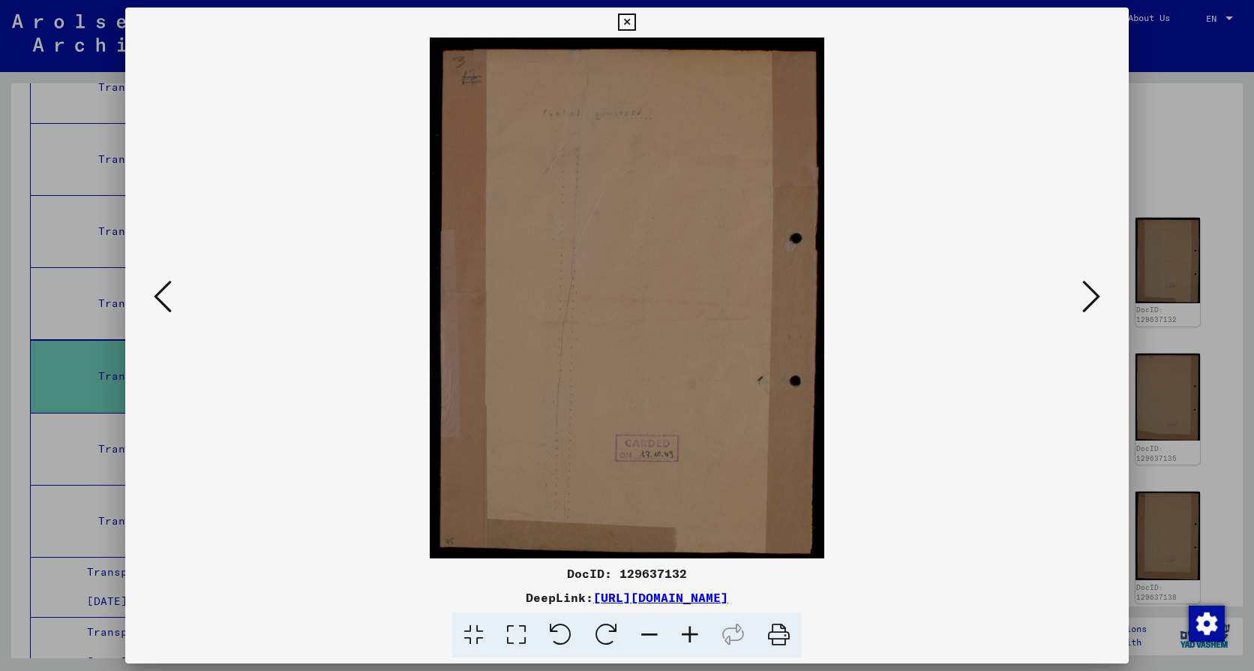
click at [158, 299] on icon at bounding box center [163, 296] width 18 height 36
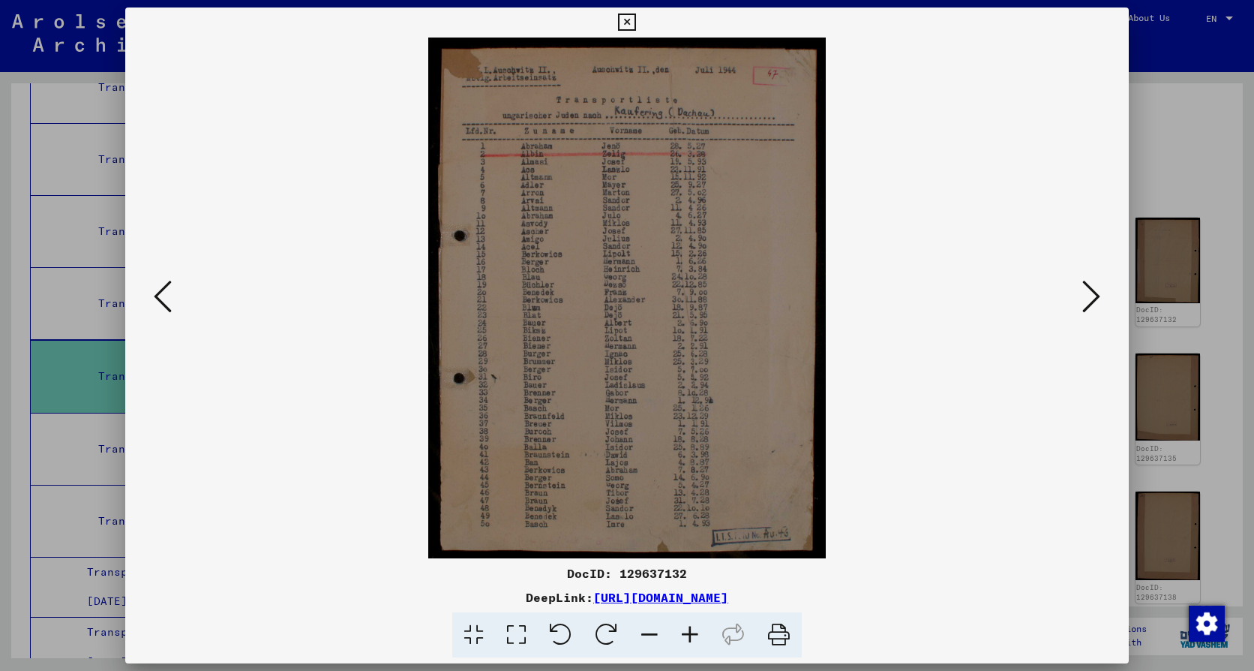
click at [632, 17] on icon at bounding box center [626, 23] width 17 height 18
